Goal: Share content: Share content

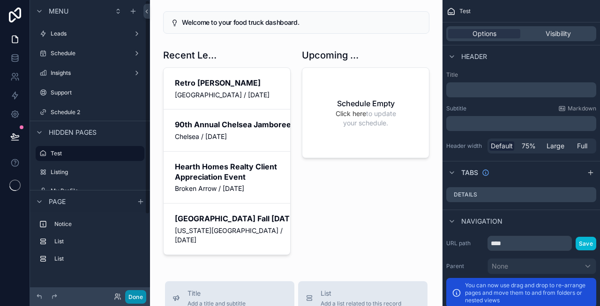
click at [134, 292] on button "Done" at bounding box center [135, 297] width 21 height 14
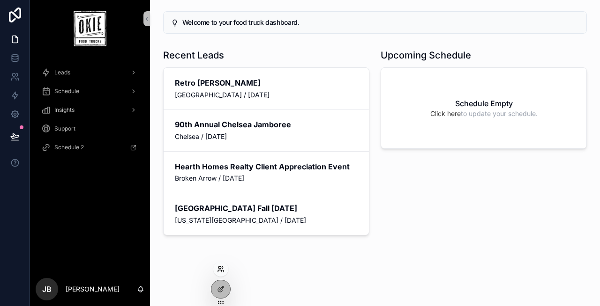
click at [220, 268] on icon at bounding box center [219, 268] width 2 height 2
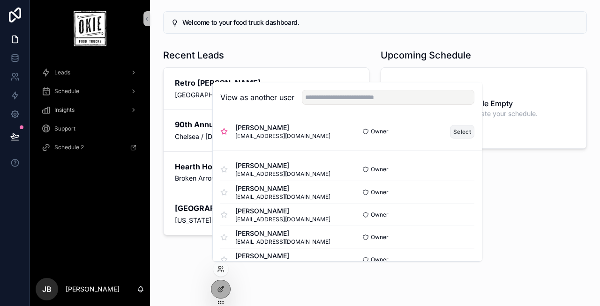
click at [465, 131] on button "Select" at bounding box center [462, 132] width 24 height 14
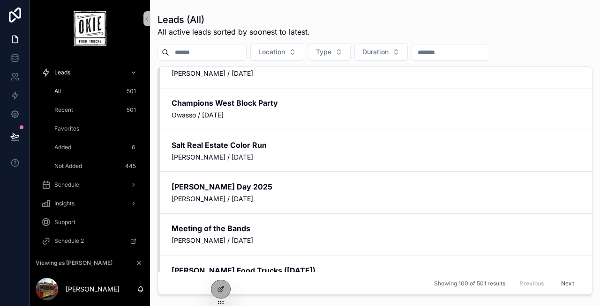
scroll to position [1972, 0]
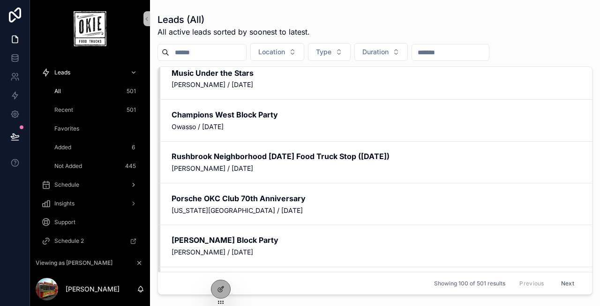
click at [78, 190] on div "Schedule" at bounding box center [89, 185] width 97 height 15
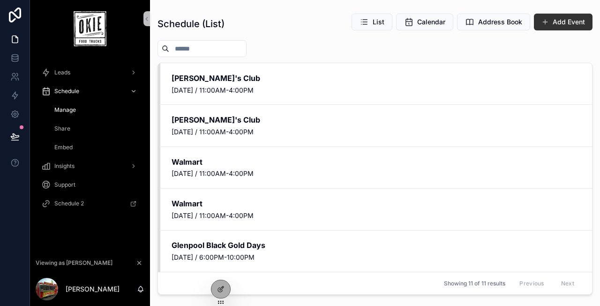
click at [77, 146] on div "Embed" at bounding box center [95, 147] width 86 height 15
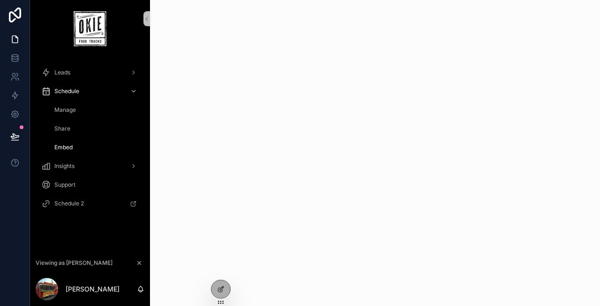
click at [79, 126] on div "Share" at bounding box center [95, 128] width 86 height 15
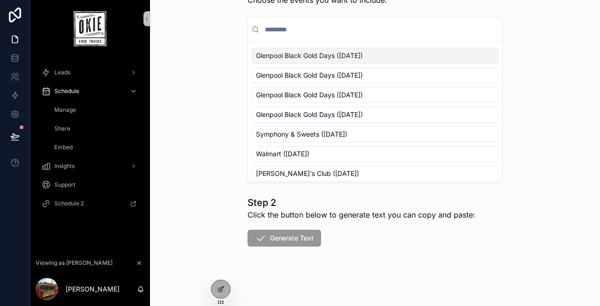
scroll to position [100, 0]
click at [80, 142] on div "Embed" at bounding box center [95, 147] width 86 height 15
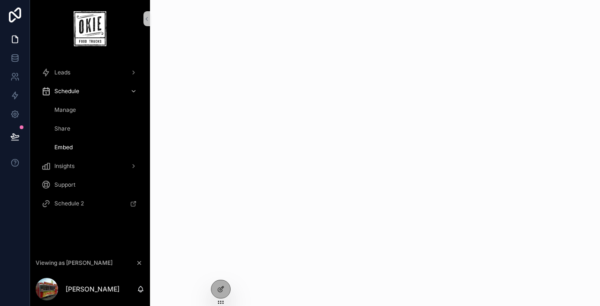
click at [77, 131] on div "Share" at bounding box center [95, 128] width 86 height 15
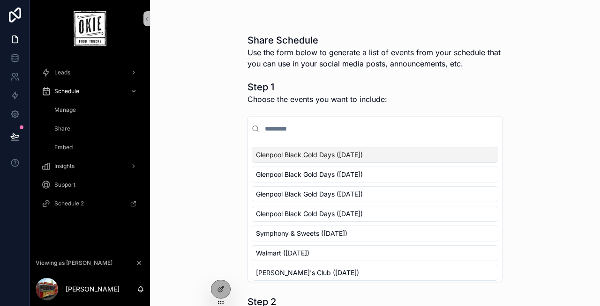
click at [269, 159] on span "Glenpool Black Gold Days ([DATE])" at bounding box center [309, 154] width 107 height 9
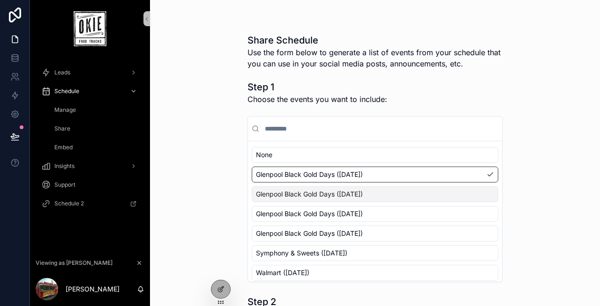
click at [287, 188] on div "Glenpool Black Gold Days ([DATE])" at bounding box center [375, 194] width 246 height 16
click at [287, 210] on span "Glenpool Black Gold Days ([DATE])" at bounding box center [309, 213] width 107 height 9
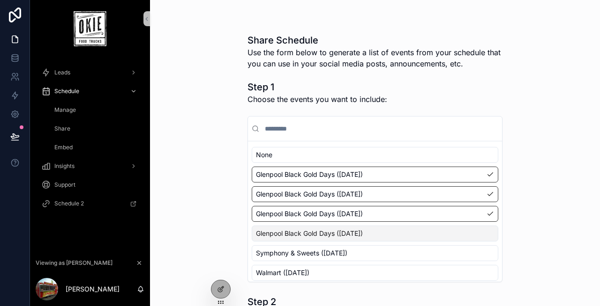
click at [290, 231] on span "Glenpool Black Gold Days ([DATE])" at bounding box center [309, 233] width 107 height 9
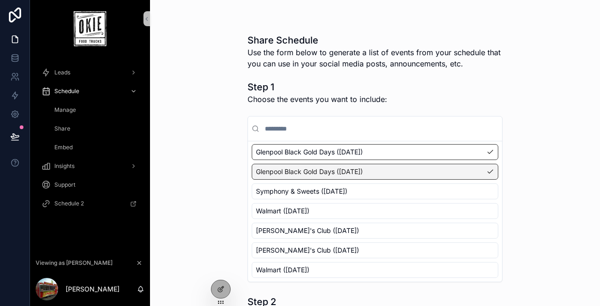
scroll to position [65, 0]
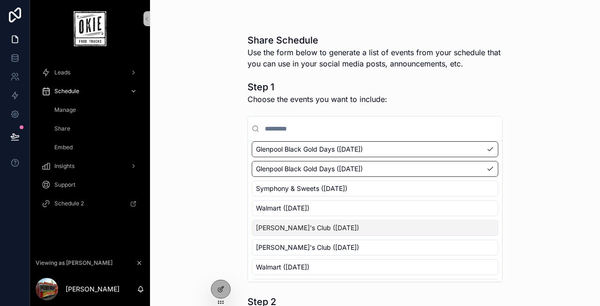
click at [296, 225] on span "[PERSON_NAME]'s Club ([DATE])" at bounding box center [307, 227] width 103 height 9
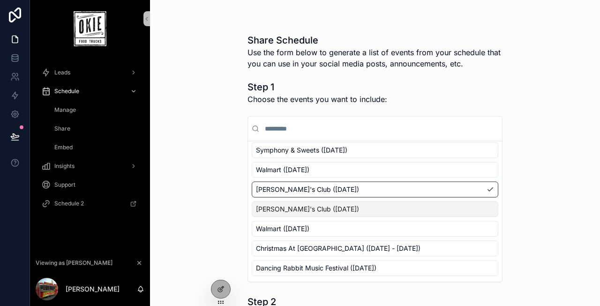
scroll to position [100, 0]
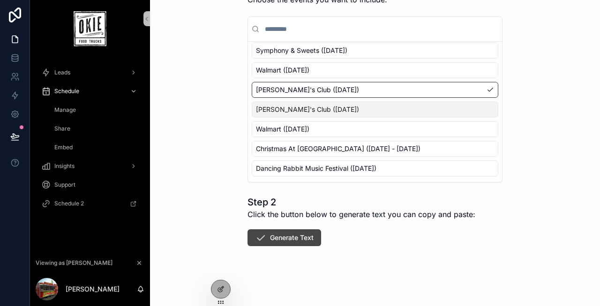
click at [290, 240] on button "Generate Text" at bounding box center [284, 238] width 74 height 17
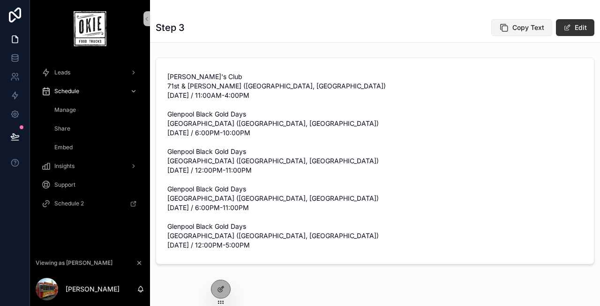
click at [512, 27] on button "Copy Text" at bounding box center [521, 27] width 61 height 17
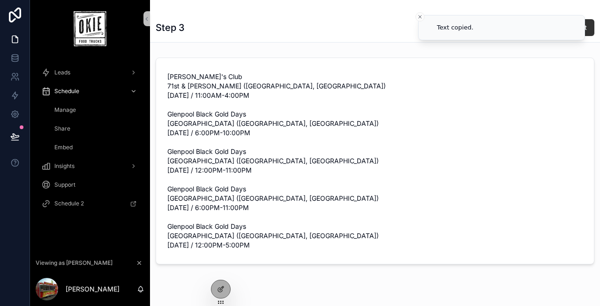
click at [291, 47] on div "Step 3 Copy Text Edit [PERSON_NAME]'s Club 71st & [PERSON_NAME] ([GEOGRAPHIC_DA…" at bounding box center [375, 164] width 450 height 328
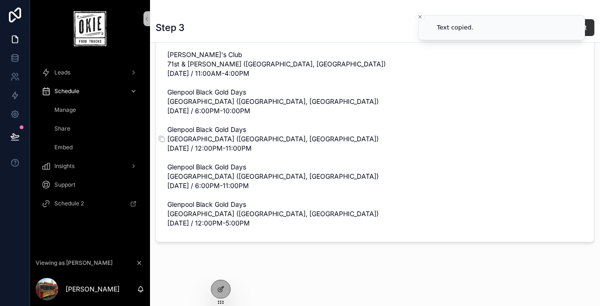
click at [182, 124] on span "[PERSON_NAME]'s Club 71st & [PERSON_NAME] ([GEOGRAPHIC_DATA], [GEOGRAPHIC_DATA]…" at bounding box center [374, 139] width 415 height 178
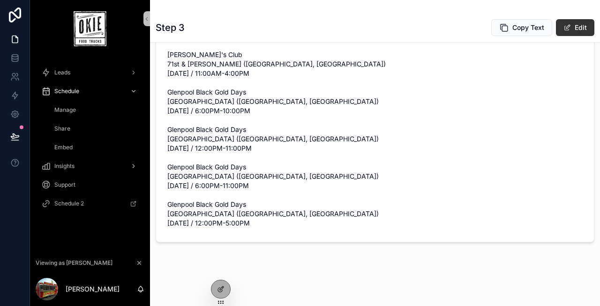
click at [78, 166] on div "Insights" at bounding box center [89, 166] width 97 height 15
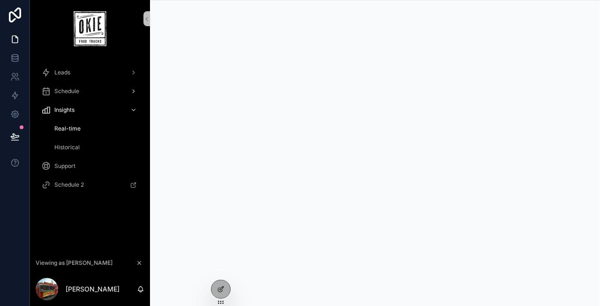
click at [68, 90] on span "Schedule" at bounding box center [66, 91] width 25 height 7
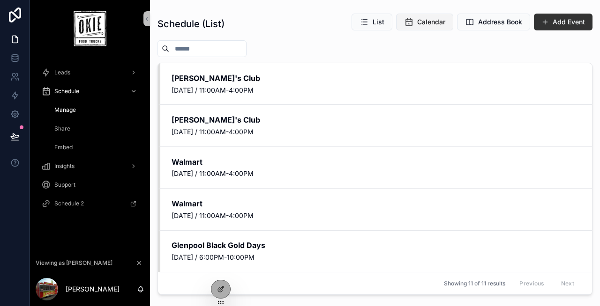
click at [427, 24] on span "Calendar" at bounding box center [431, 21] width 28 height 9
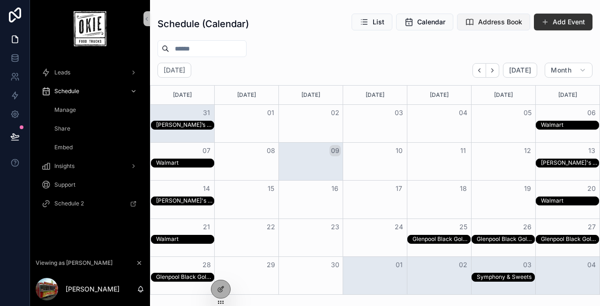
click at [490, 22] on span "Address Book" at bounding box center [500, 21] width 44 height 9
